Goal: Task Accomplishment & Management: Use online tool/utility

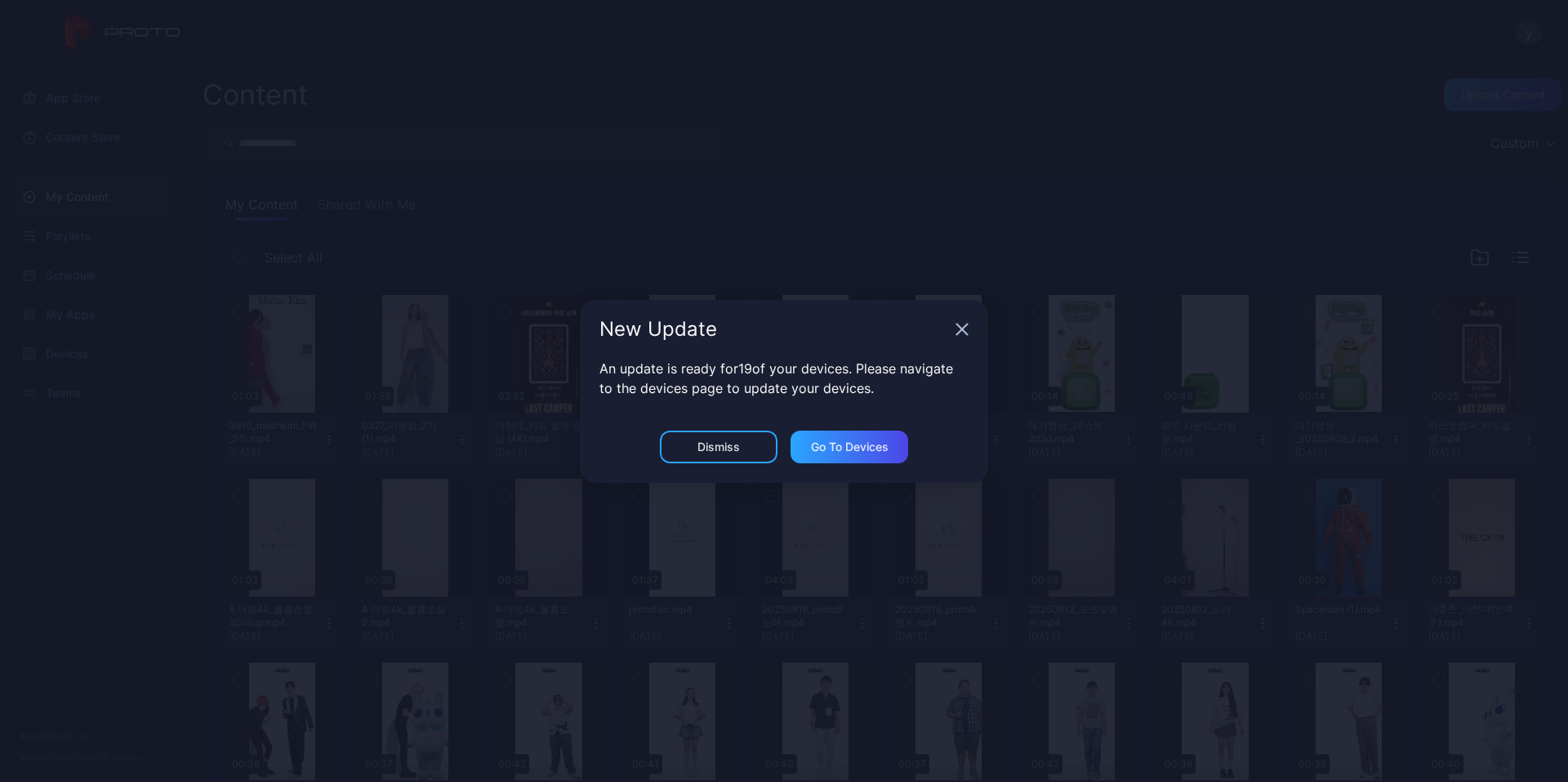
click at [961, 320] on div "New Update" at bounding box center [784, 329] width 408 height 59
click at [961, 321] on div "New Update" at bounding box center [784, 329] width 408 height 59
click at [962, 325] on icon "button" at bounding box center [962, 329] width 13 height 13
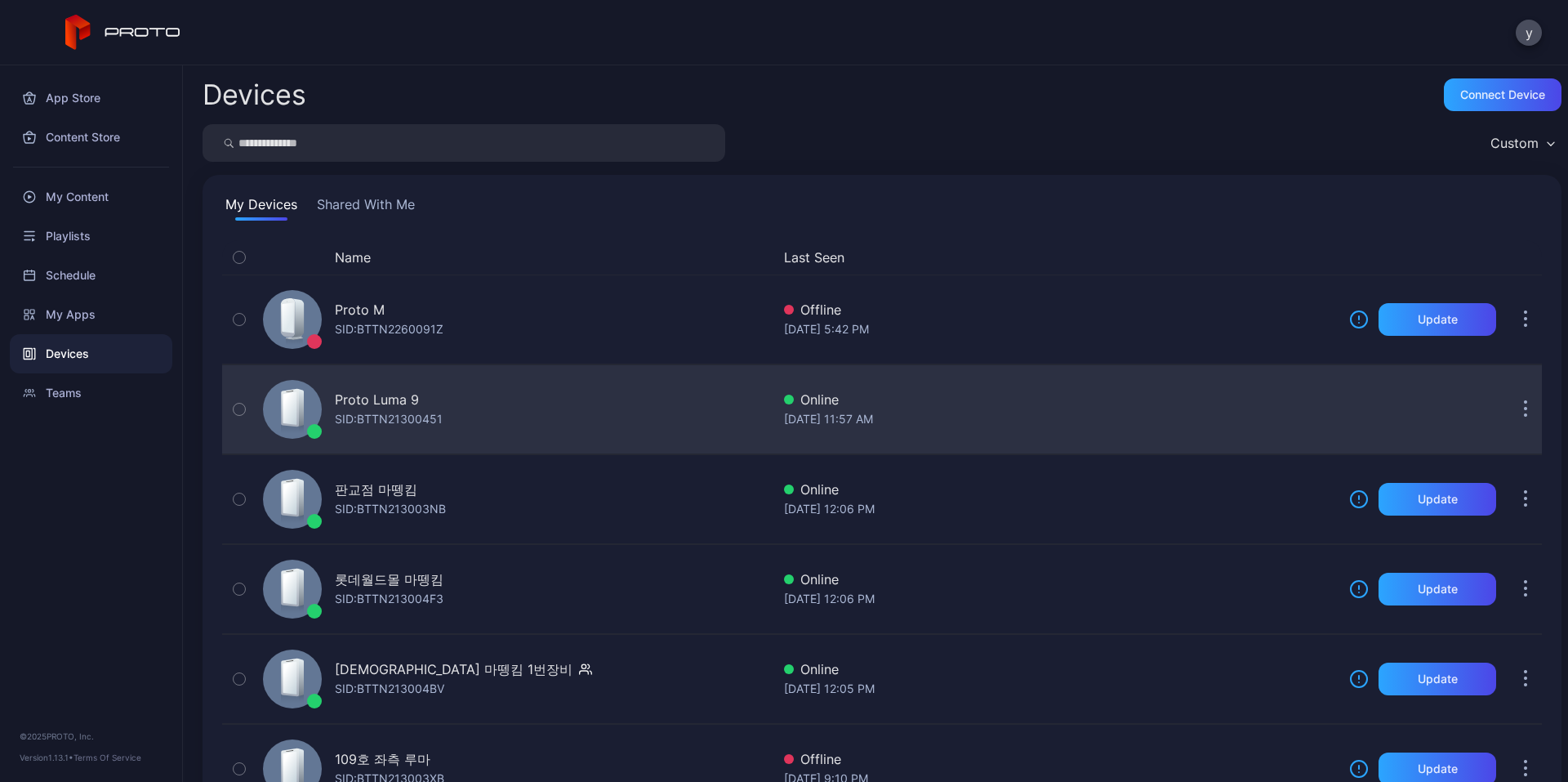
click at [480, 401] on div "Proto Luma 9 SID: BTTN21300451" at bounding box center [513, 409] width 514 height 82
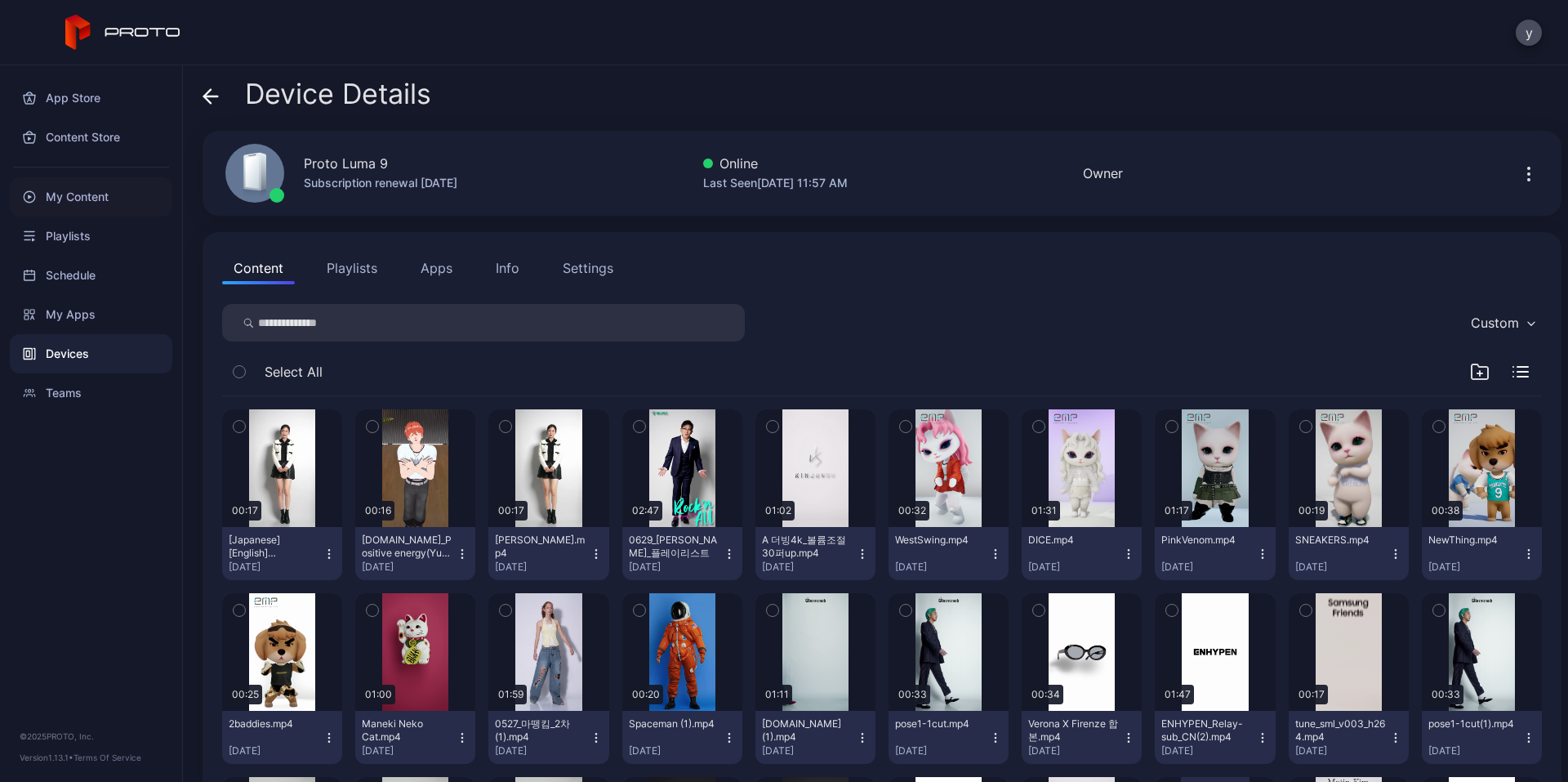
click at [88, 189] on div "My Content" at bounding box center [91, 197] width 162 height 39
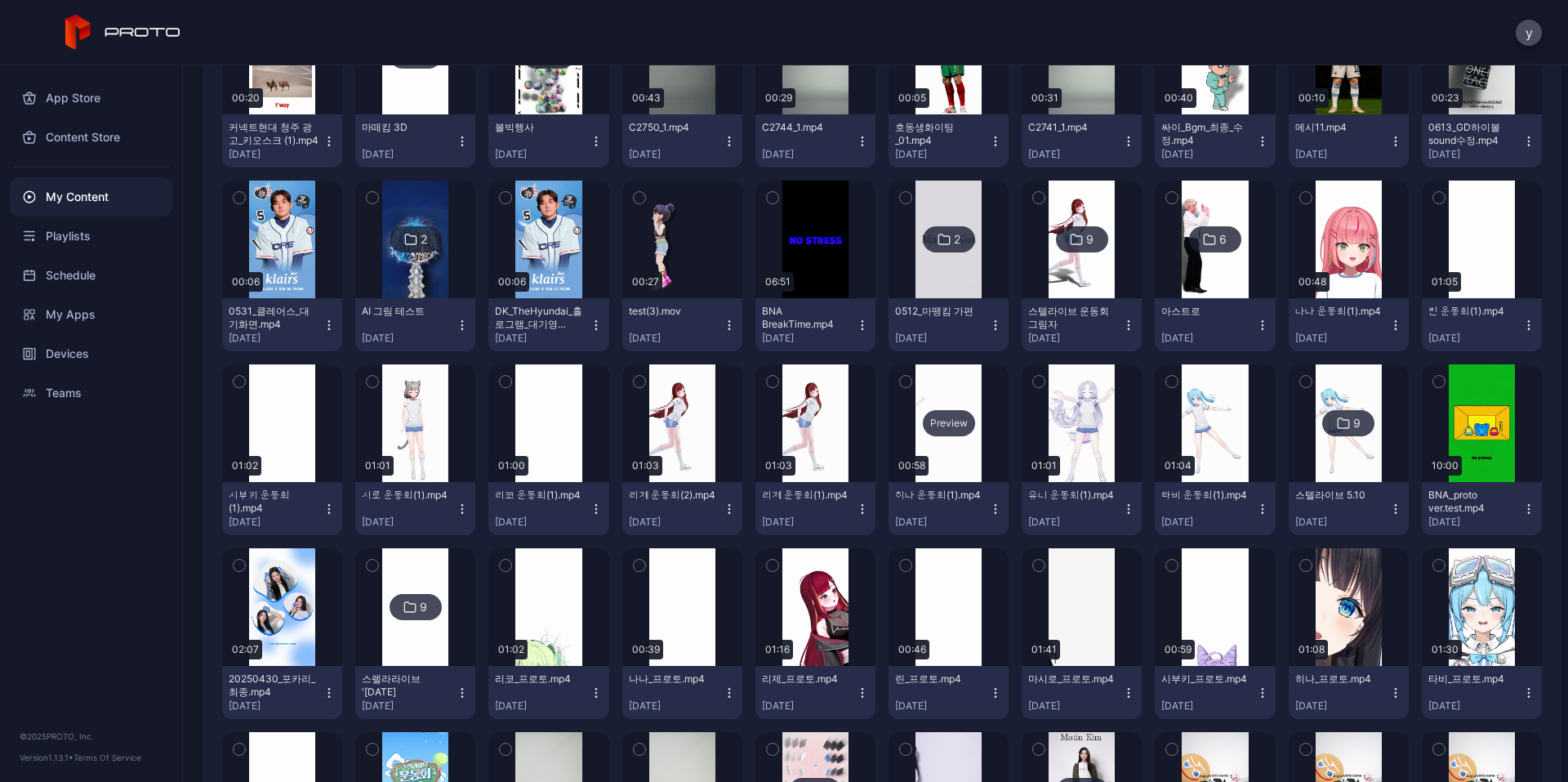
scroll to position [1961, 0]
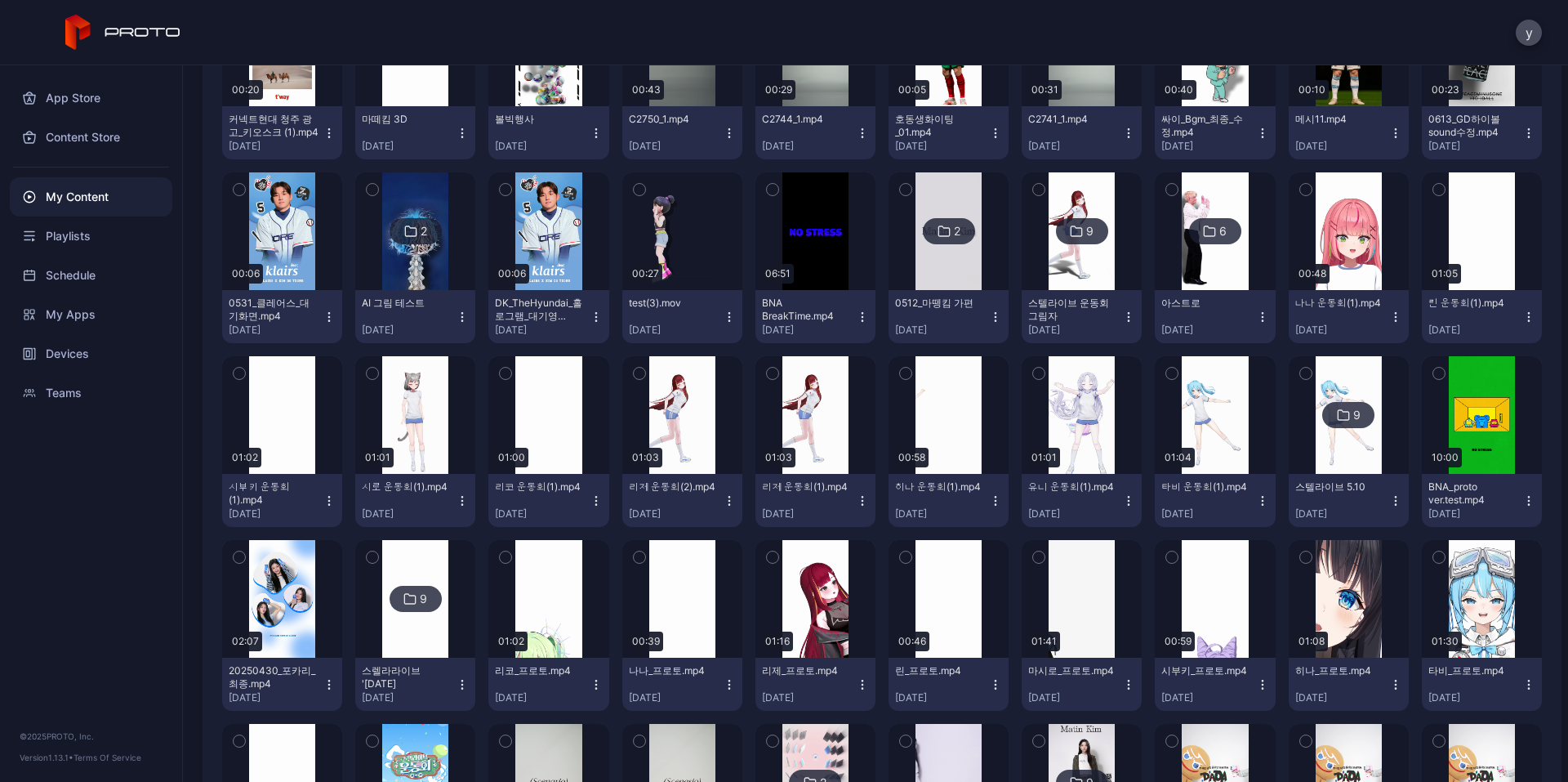
click at [714, 501] on div "리제 운동회(2).mp4 [DATE]" at bounding box center [675, 500] width 94 height 40
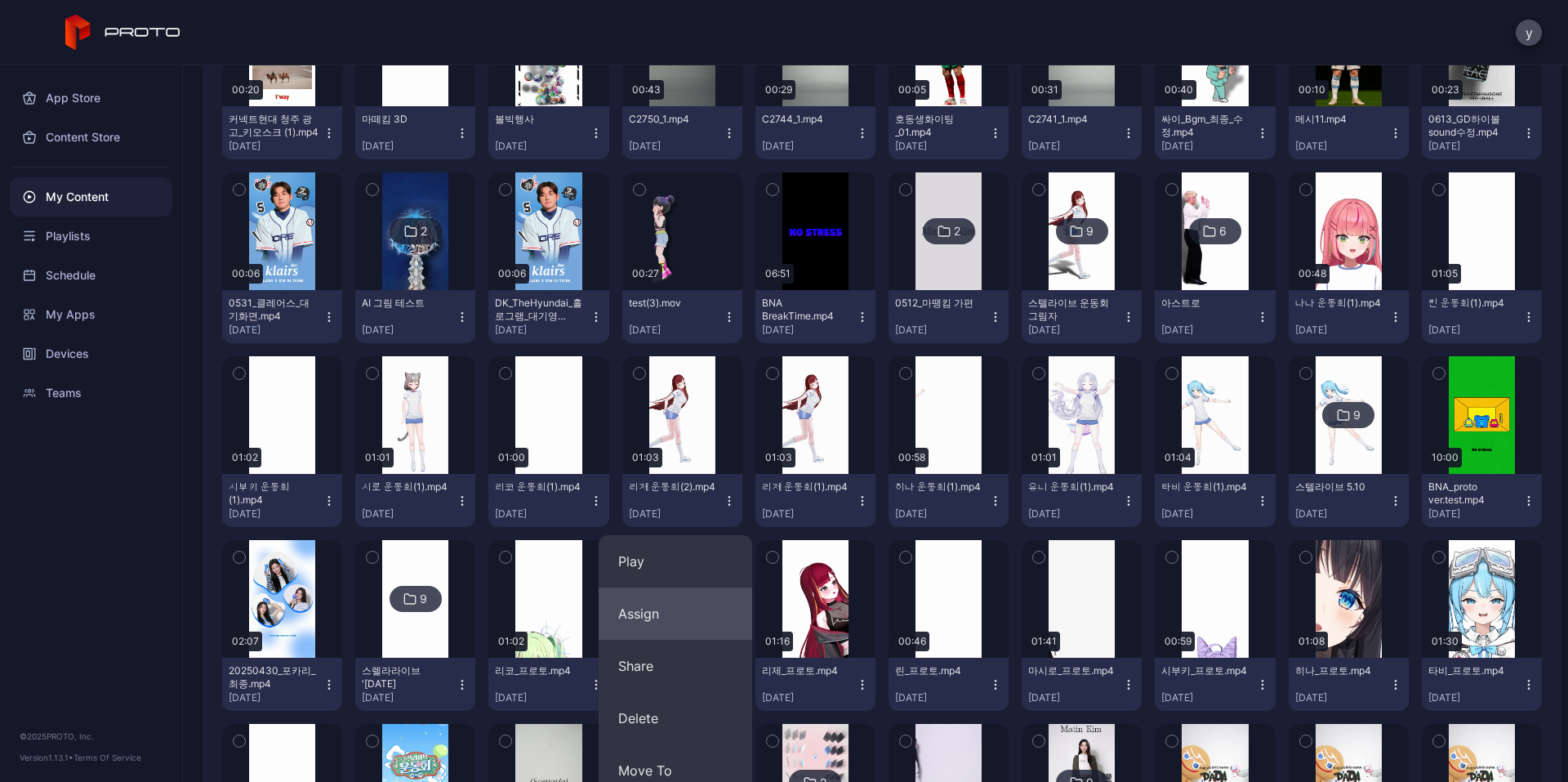
click at [666, 603] on button "Assign" at bounding box center [675, 613] width 154 height 52
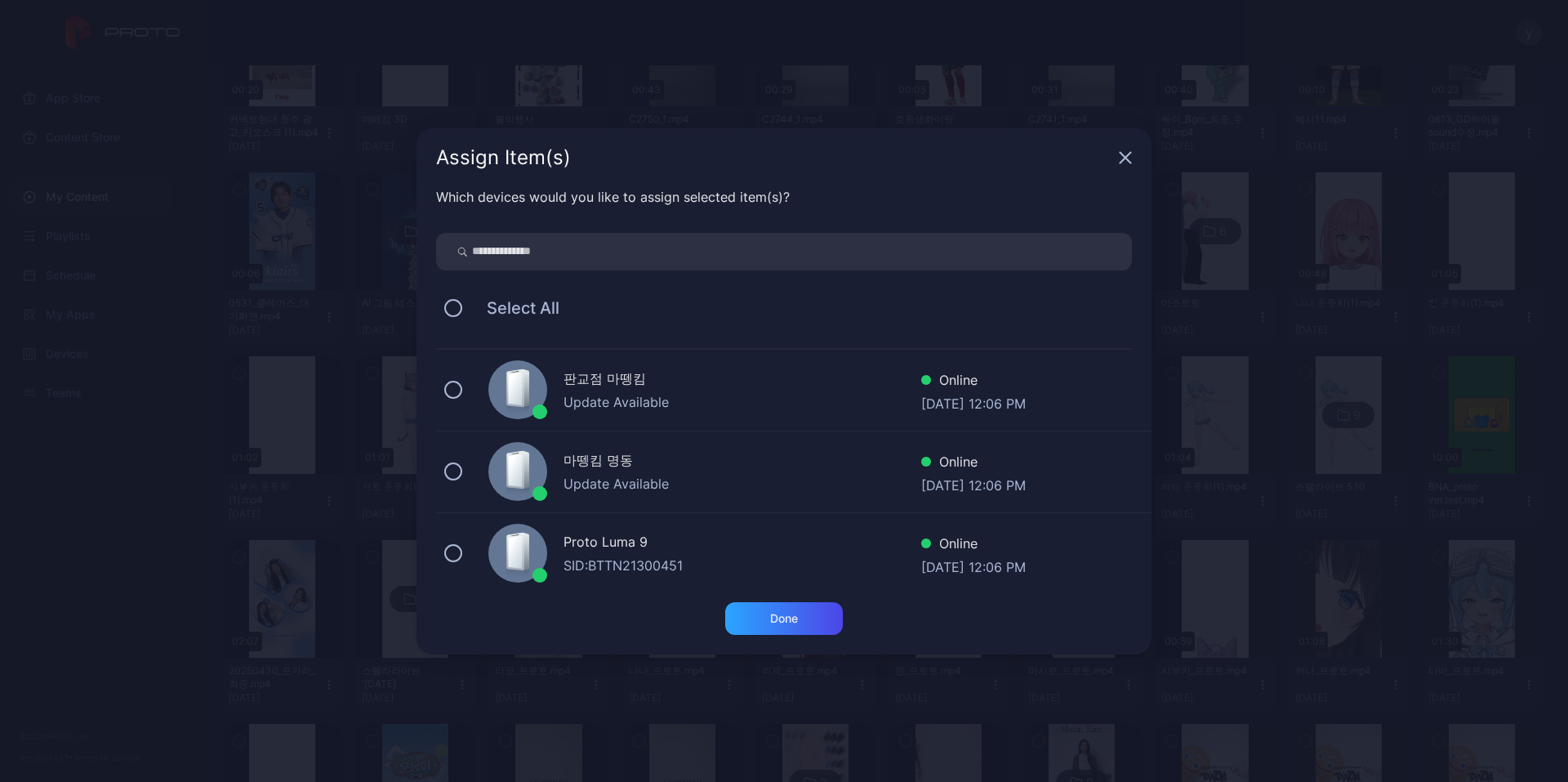
click at [443, 537] on div "Proto Luma 9 SID: BTTN21300451 Online [DATE] 12:06 PM" at bounding box center [794, 554] width 716 height 82
click at [822, 606] on div "Done" at bounding box center [784, 618] width 117 height 33
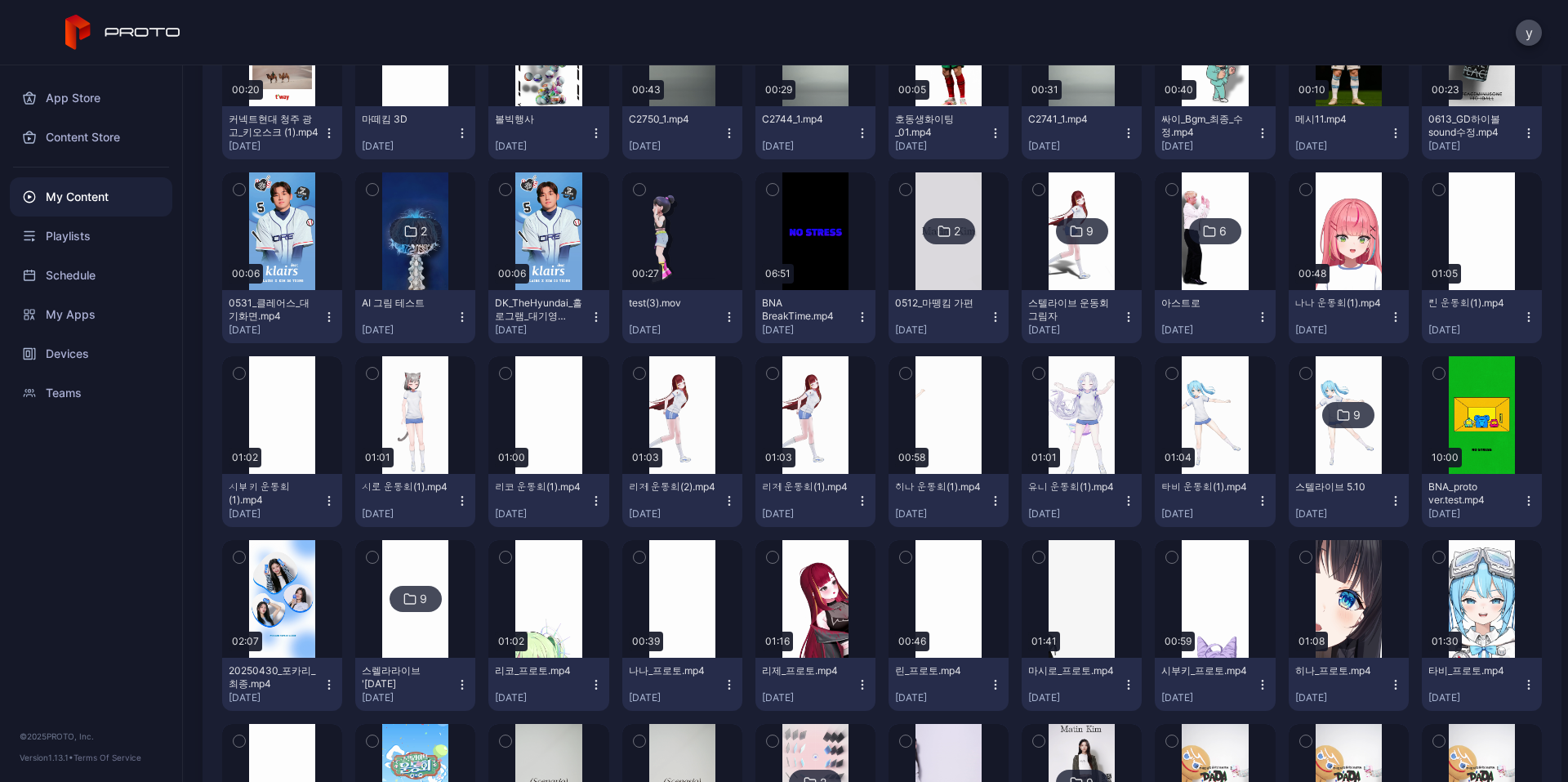
click at [1122, 496] on icon "button" at bounding box center [1128, 501] width 13 height 13
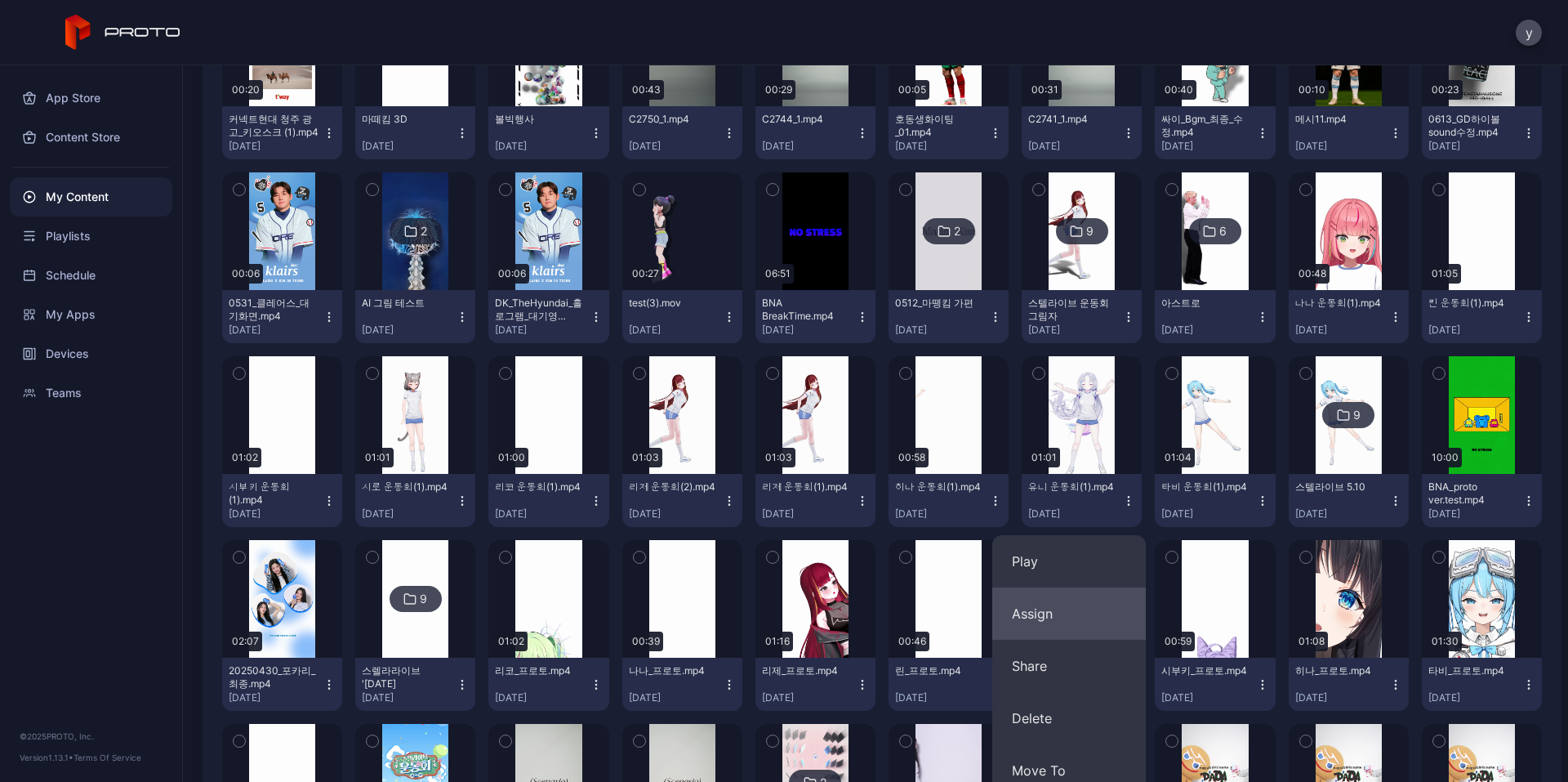
click at [1041, 613] on button "Assign" at bounding box center [1069, 613] width 154 height 52
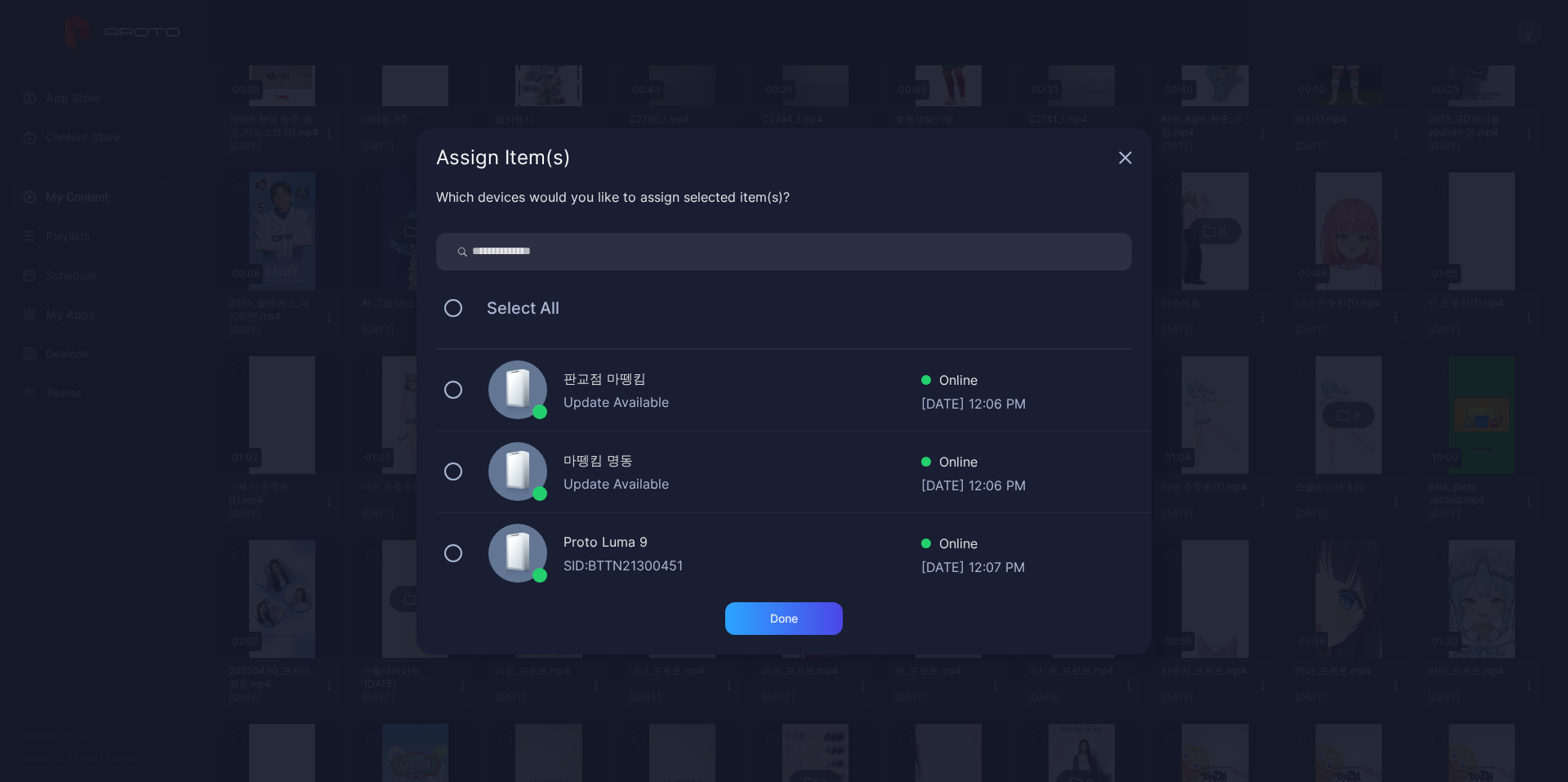
drag, startPoint x: 602, startPoint y: 541, endPoint x: 625, endPoint y: 558, distance: 28.6
click at [602, 542] on div "Proto Luma 9" at bounding box center [743, 543] width 358 height 23
click at [789, 624] on div "Done" at bounding box center [784, 619] width 28 height 13
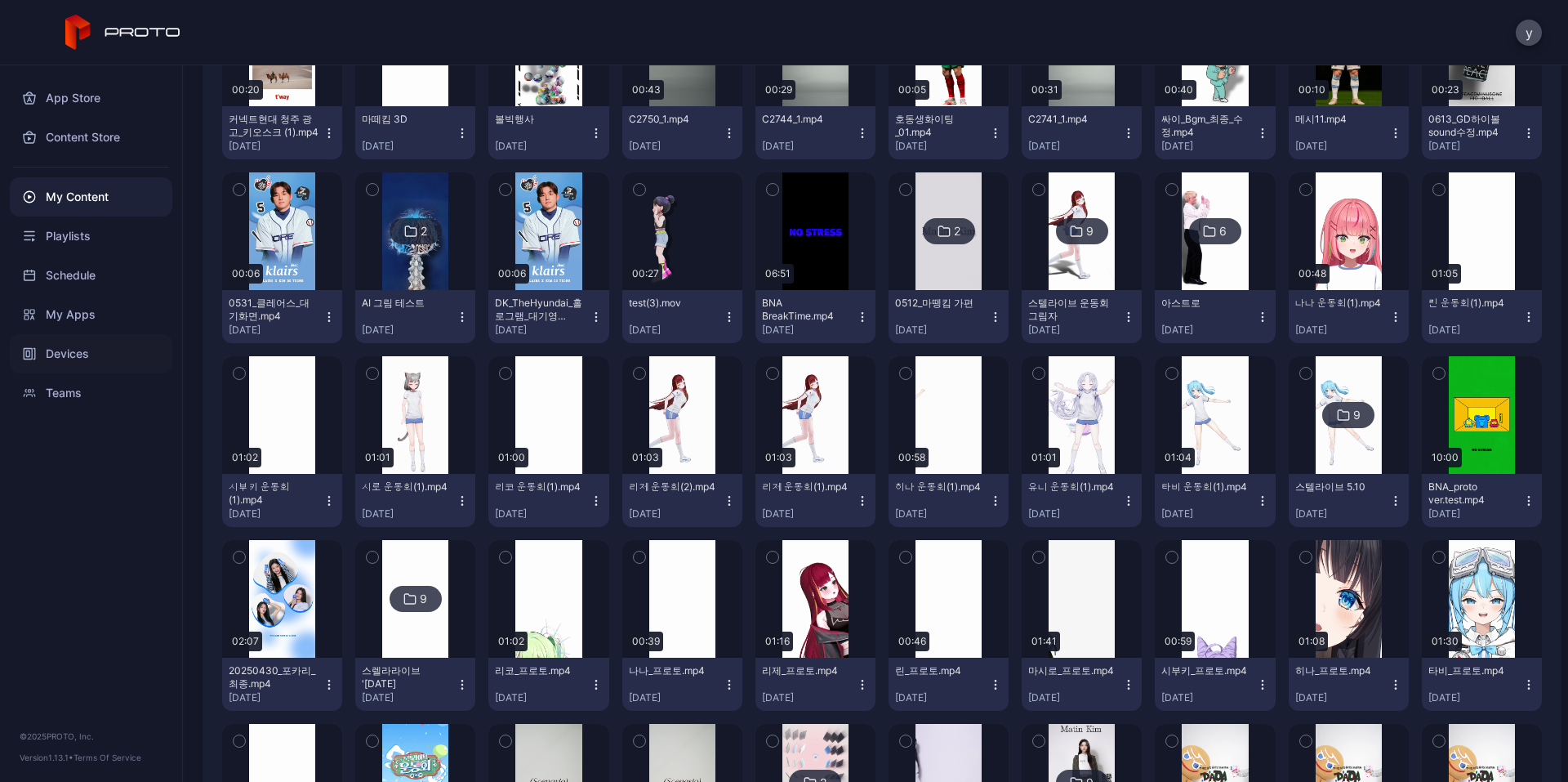
click at [65, 345] on div "Devices" at bounding box center [91, 354] width 162 height 39
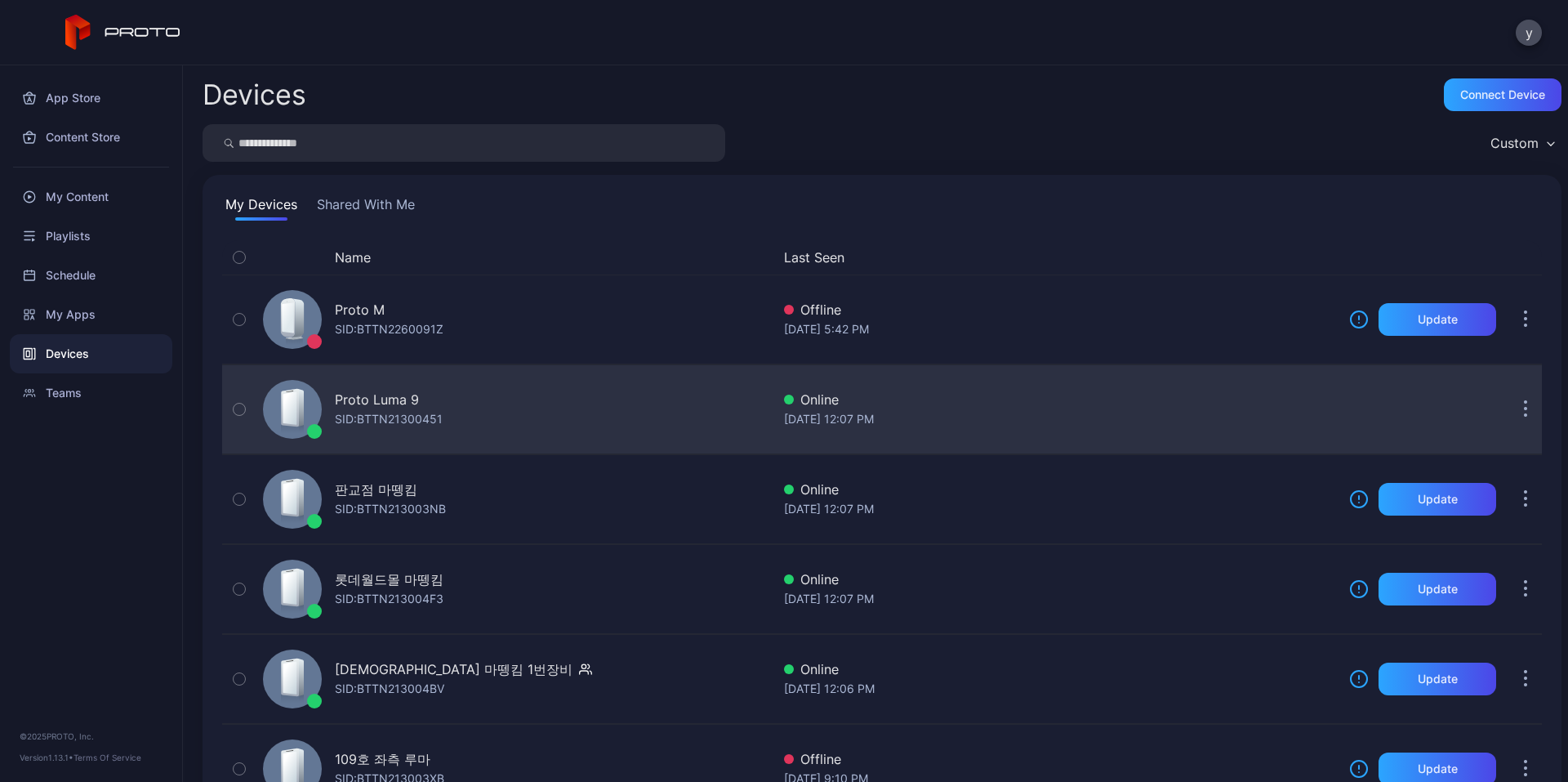
click at [416, 408] on div "Proto Luma 9" at bounding box center [376, 399] width 84 height 20
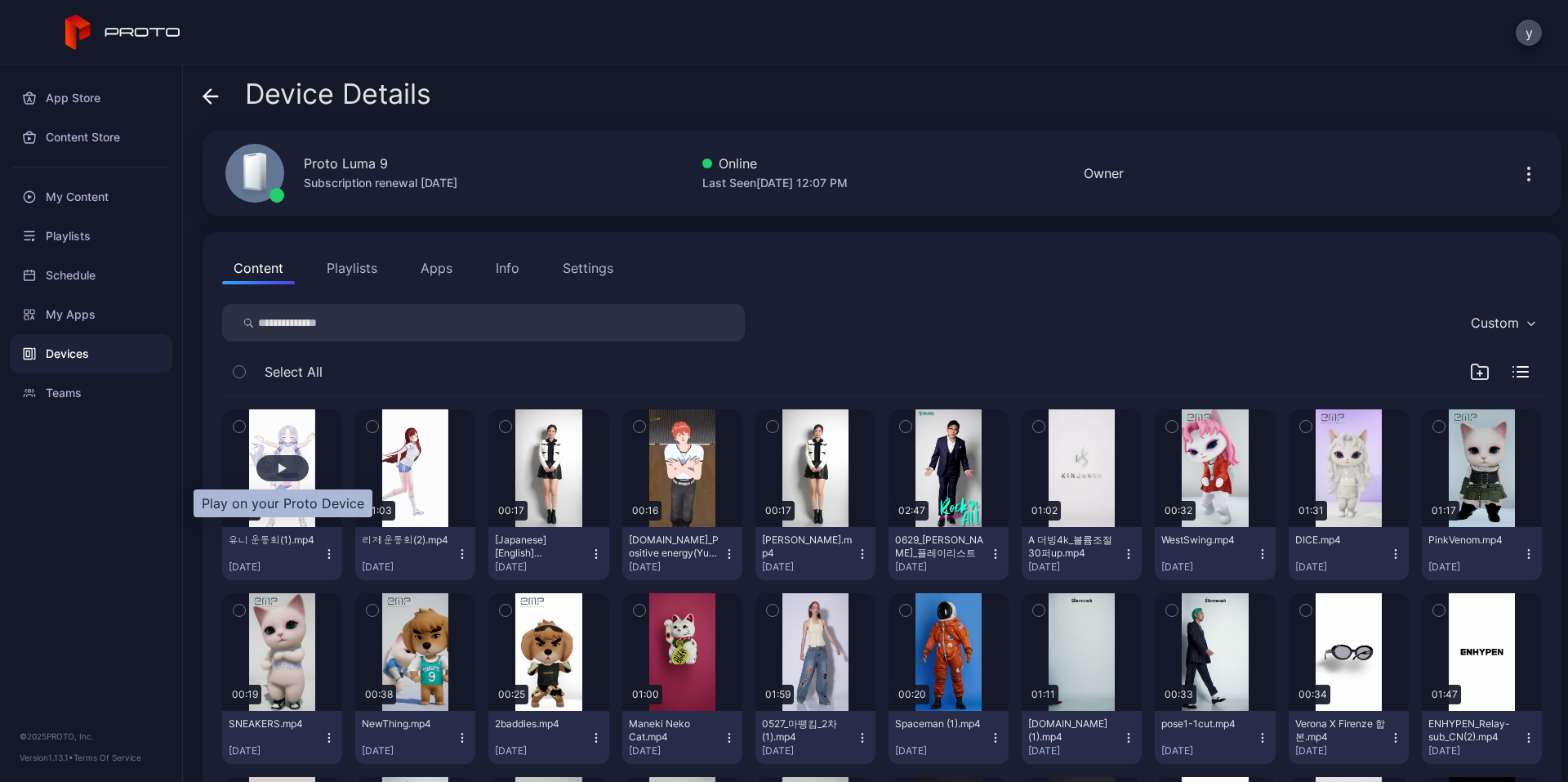
click at [294, 471] on div "button" at bounding box center [282, 468] width 52 height 26
